Goal: Information Seeking & Learning: Learn about a topic

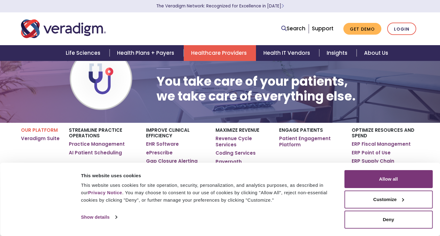
scroll to position [69, 0]
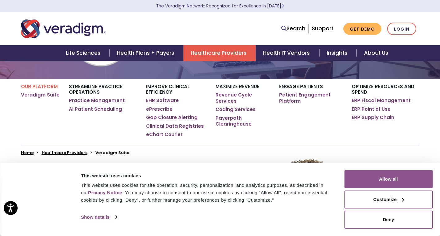
click at [374, 174] on button "Allow all" at bounding box center [388, 179] width 88 height 18
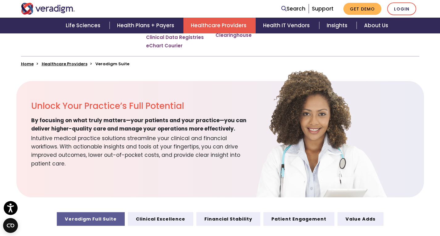
scroll to position [0, 0]
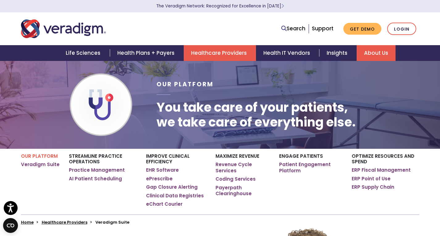
click at [374, 58] on link "About Us" at bounding box center [376, 53] width 39 height 16
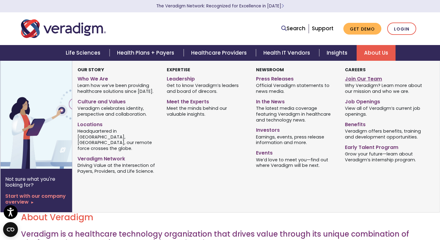
click at [357, 76] on link "Join Our Team" at bounding box center [385, 77] width 80 height 9
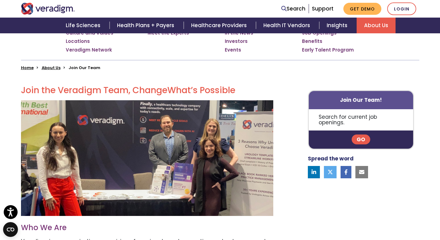
scroll to position [34, 0]
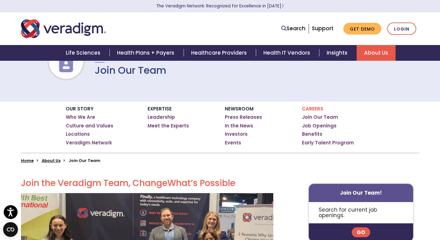
click at [362, 228] on link "Go" at bounding box center [361, 233] width 19 height 10
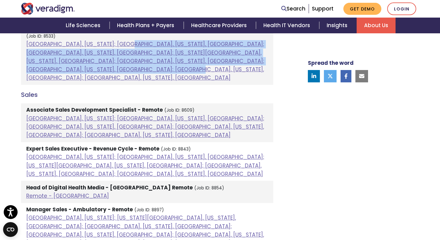
scroll to position [510, 0]
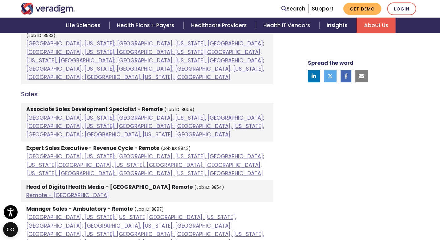
click at [298, 158] on div "Spread the word" at bounding box center [356, 138] width 136 height 873
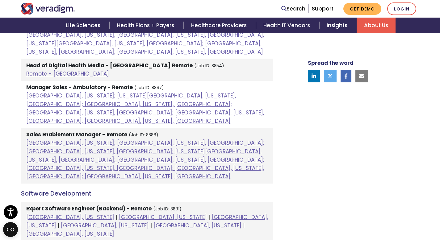
scroll to position [630, 0]
